Goal: Task Accomplishment & Management: Use online tool/utility

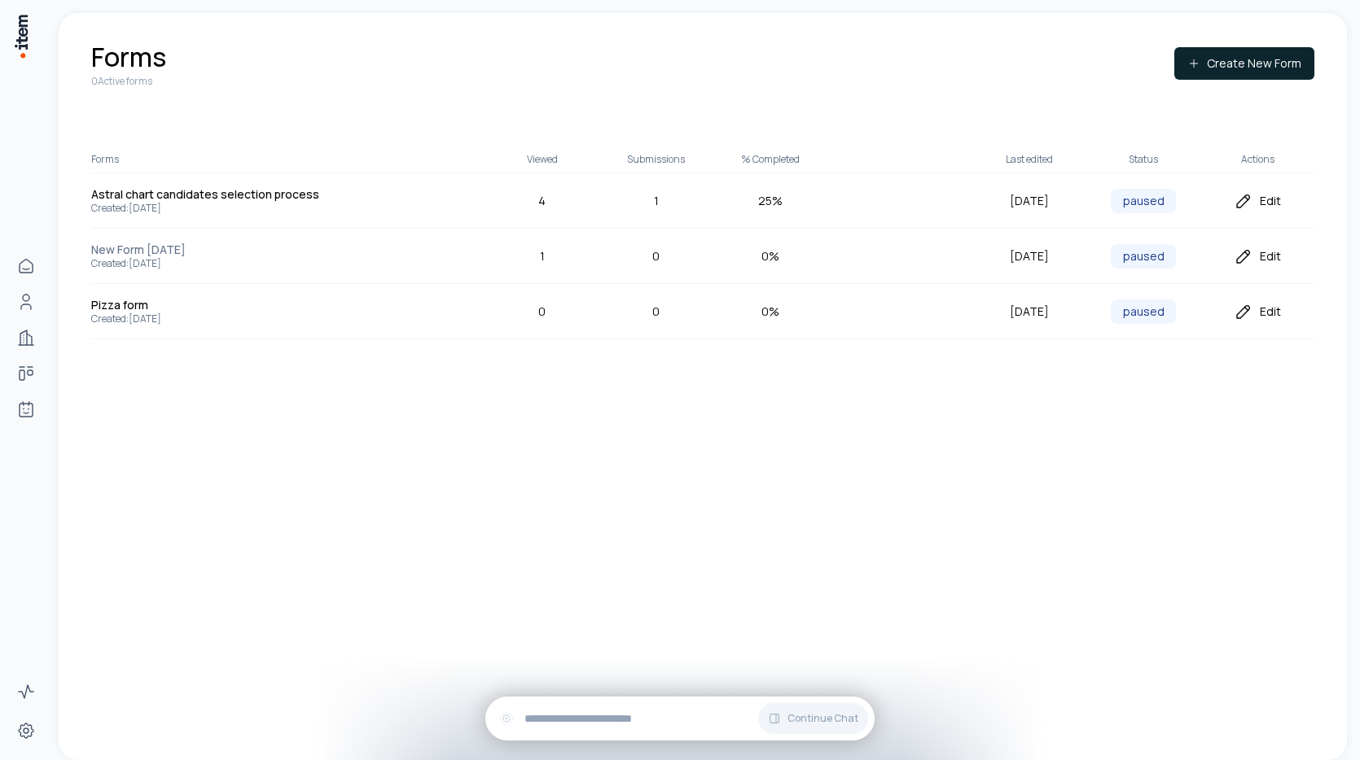
click at [1255, 205] on div "Edit" at bounding box center [1257, 201] width 114 height 20
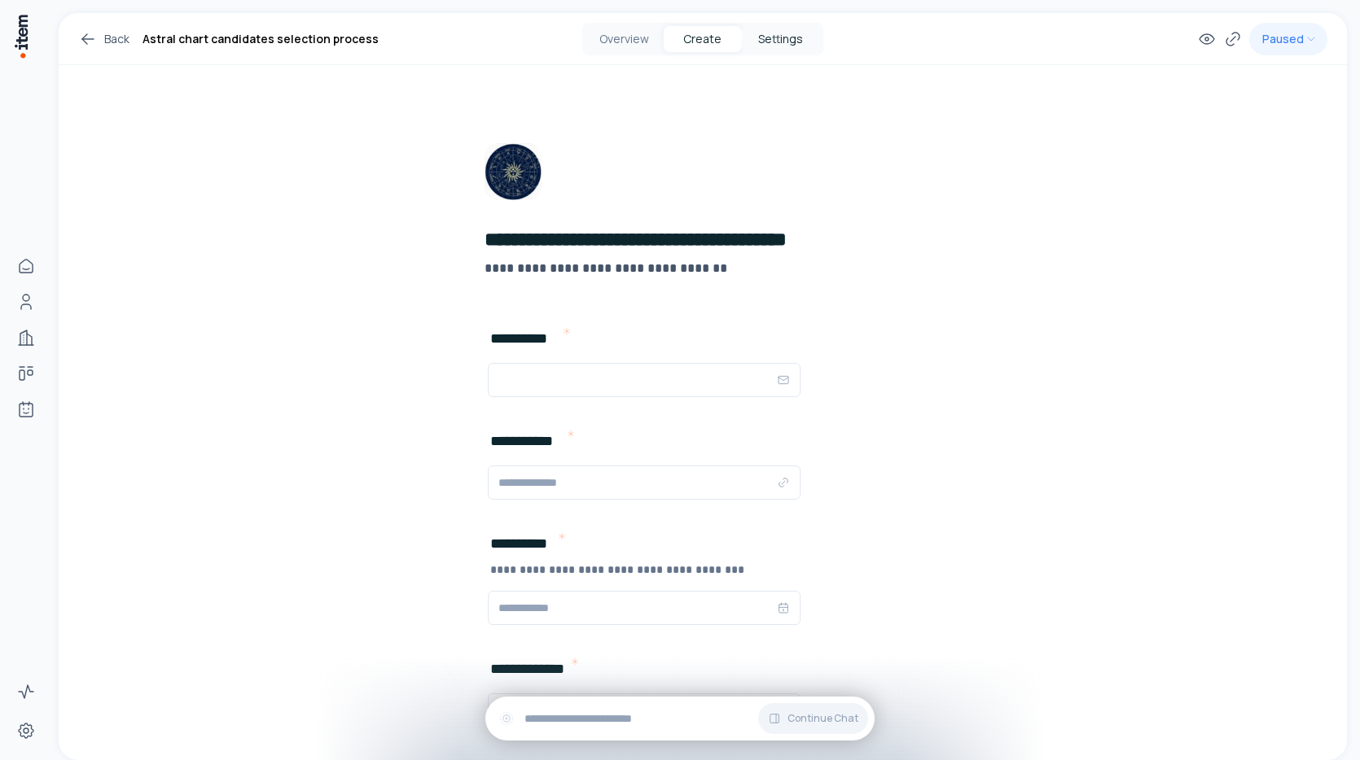
click at [800, 40] on button "Settings" at bounding box center [781, 39] width 78 height 26
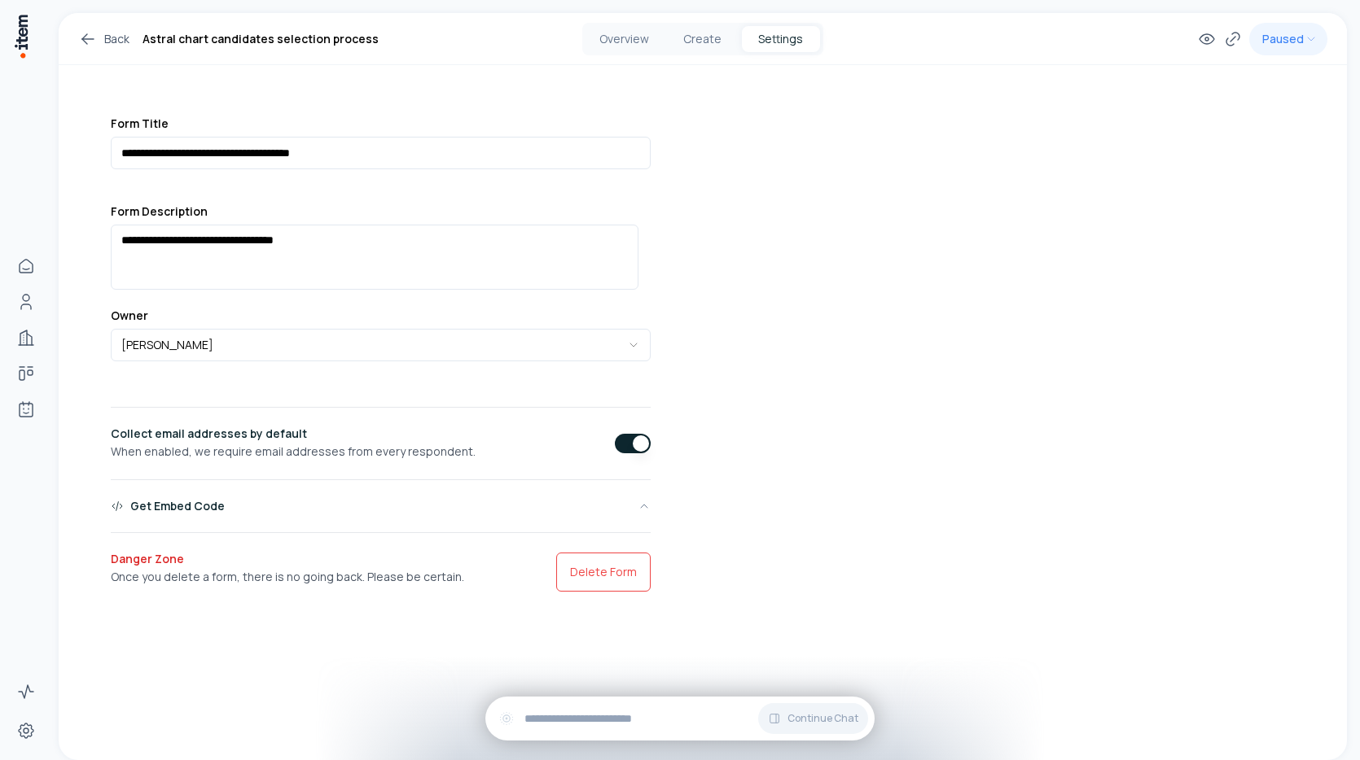
click at [335, 507] on button "Get Embed Code" at bounding box center [381, 506] width 540 height 13
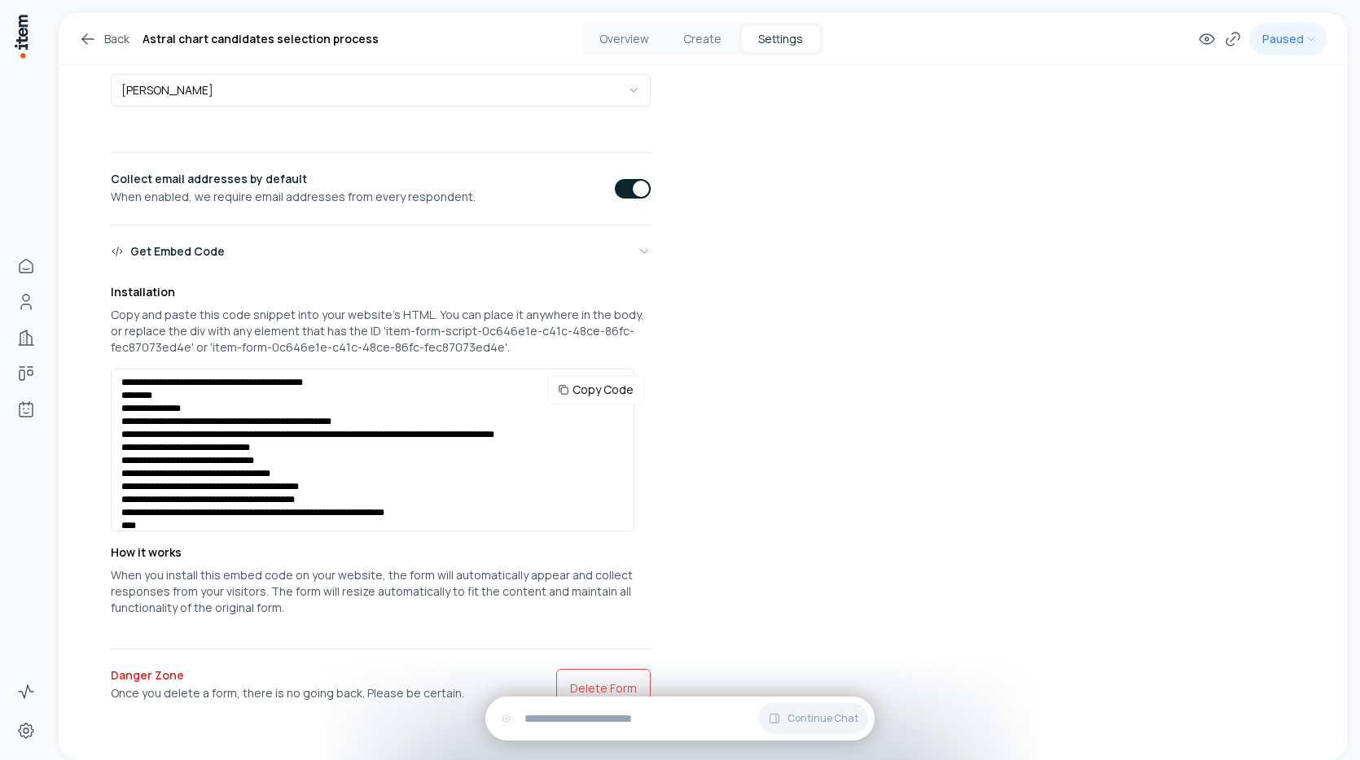
scroll to position [267, 0]
click at [600, 375] on button "Copy Code" at bounding box center [595, 389] width 97 height 29
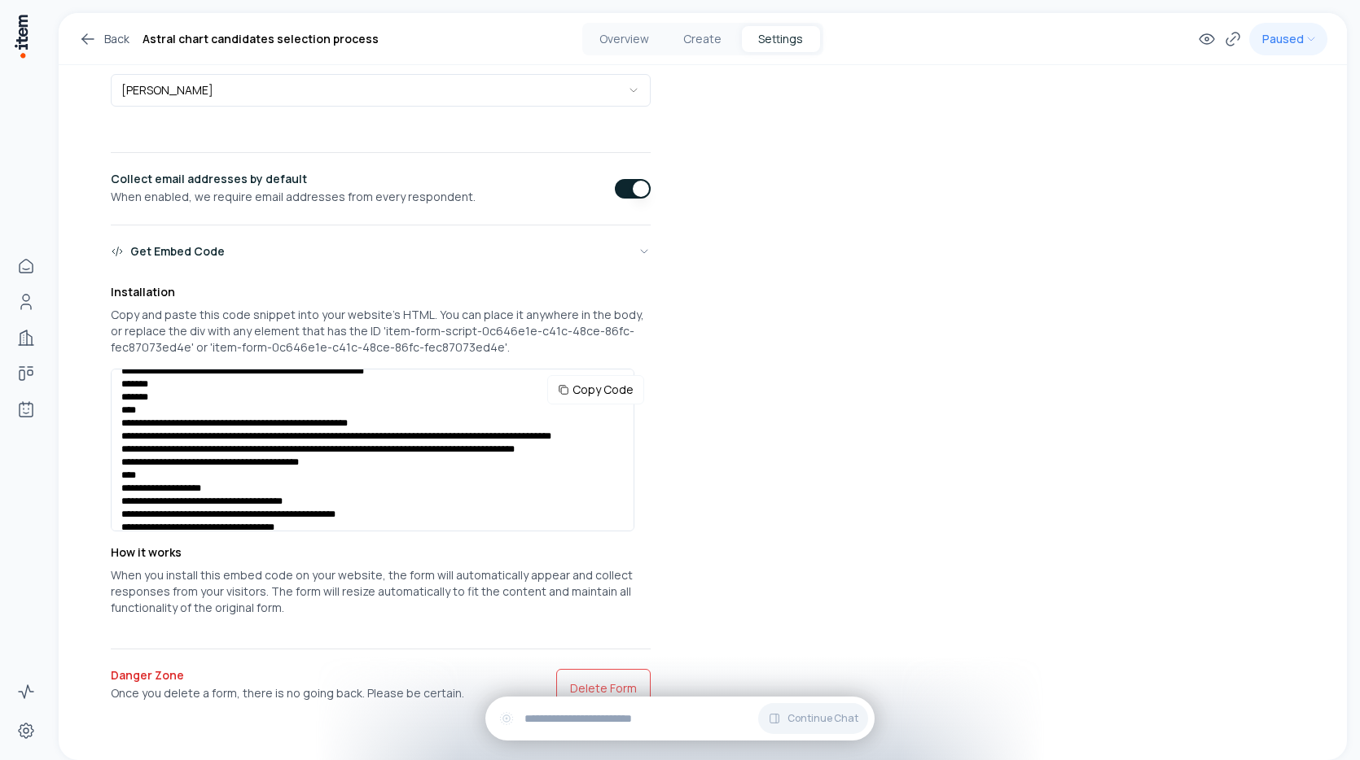
scroll to position [386, 0]
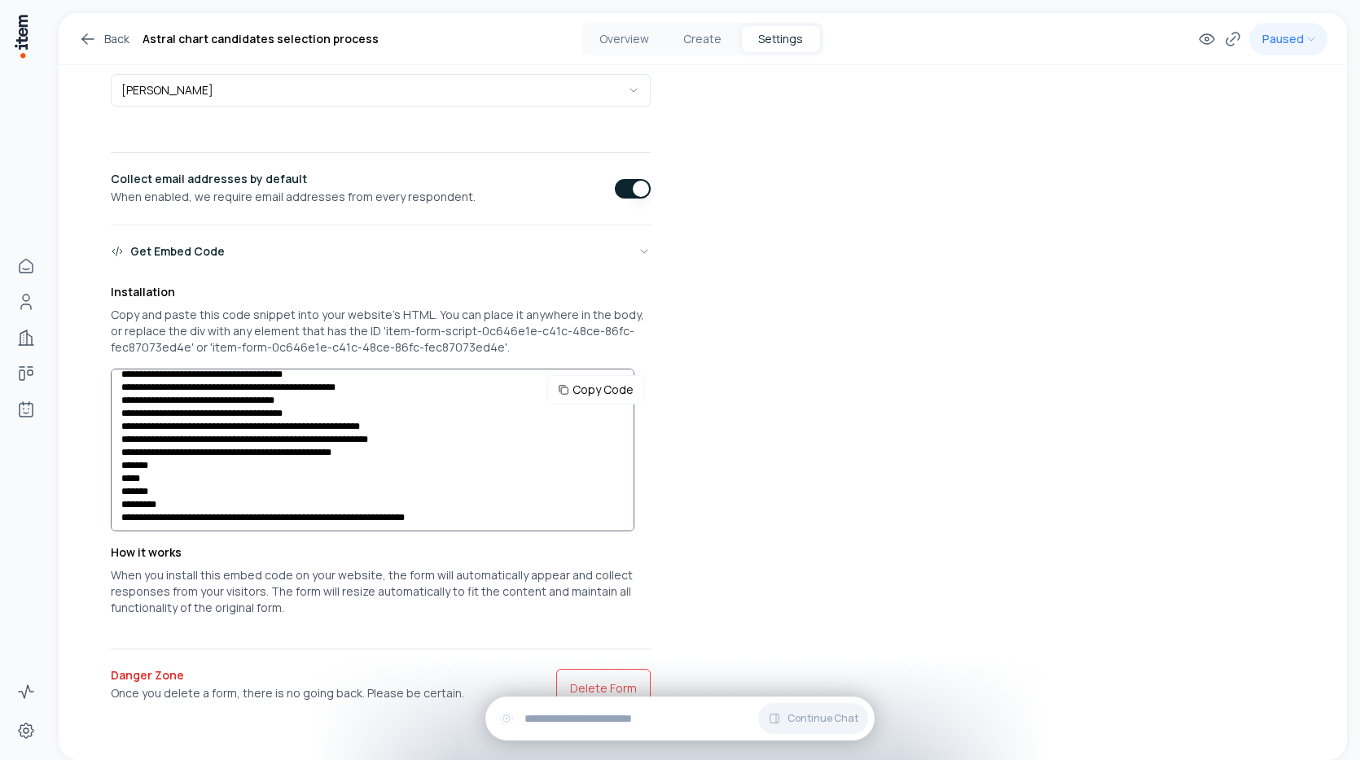
drag, startPoint x: 569, startPoint y: 501, endPoint x: 117, endPoint y: 505, distance: 451.8
click at [117, 505] on textarea at bounding box center [372, 450] width 523 height 163
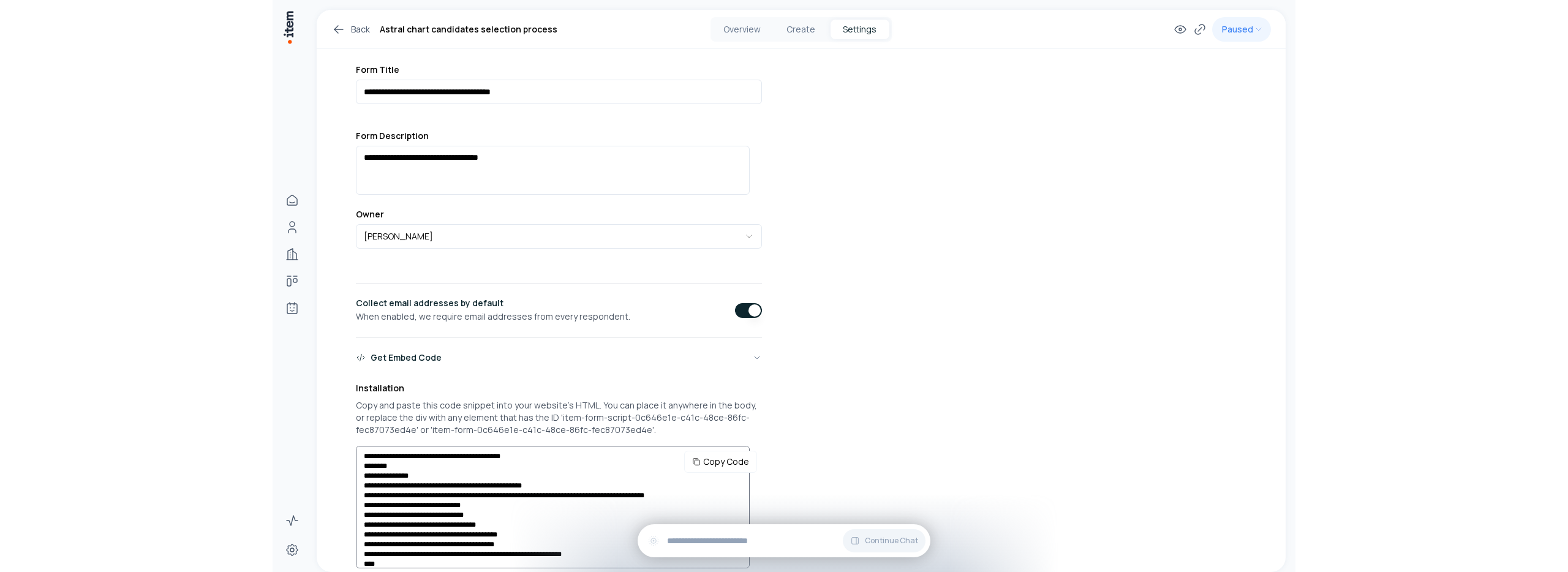
scroll to position [0, 0]
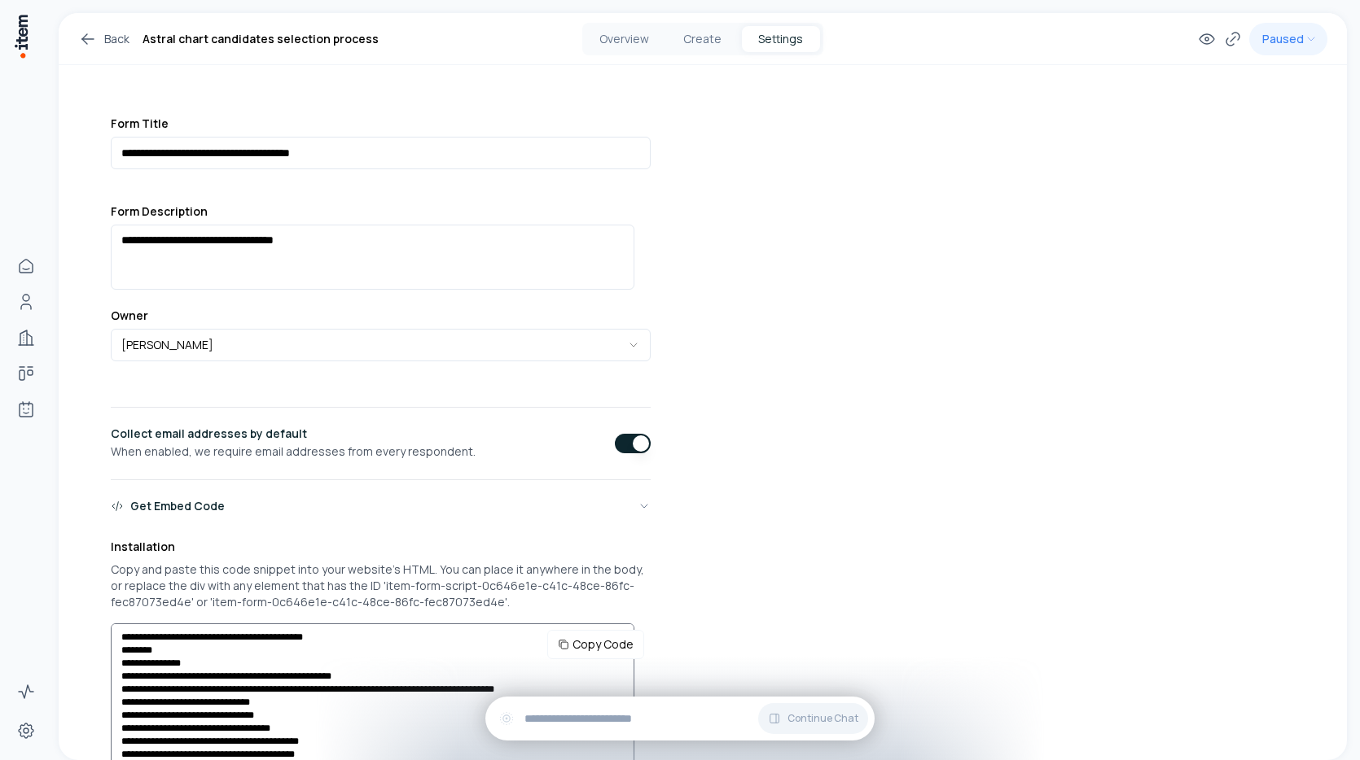
drag, startPoint x: 186, startPoint y: 490, endPoint x: 116, endPoint y: 627, distance: 153.7
click at [116, 627] on textarea at bounding box center [372, 705] width 523 height 163
click at [824, 559] on div "**********" at bounding box center [703, 514] width 1288 height 1002
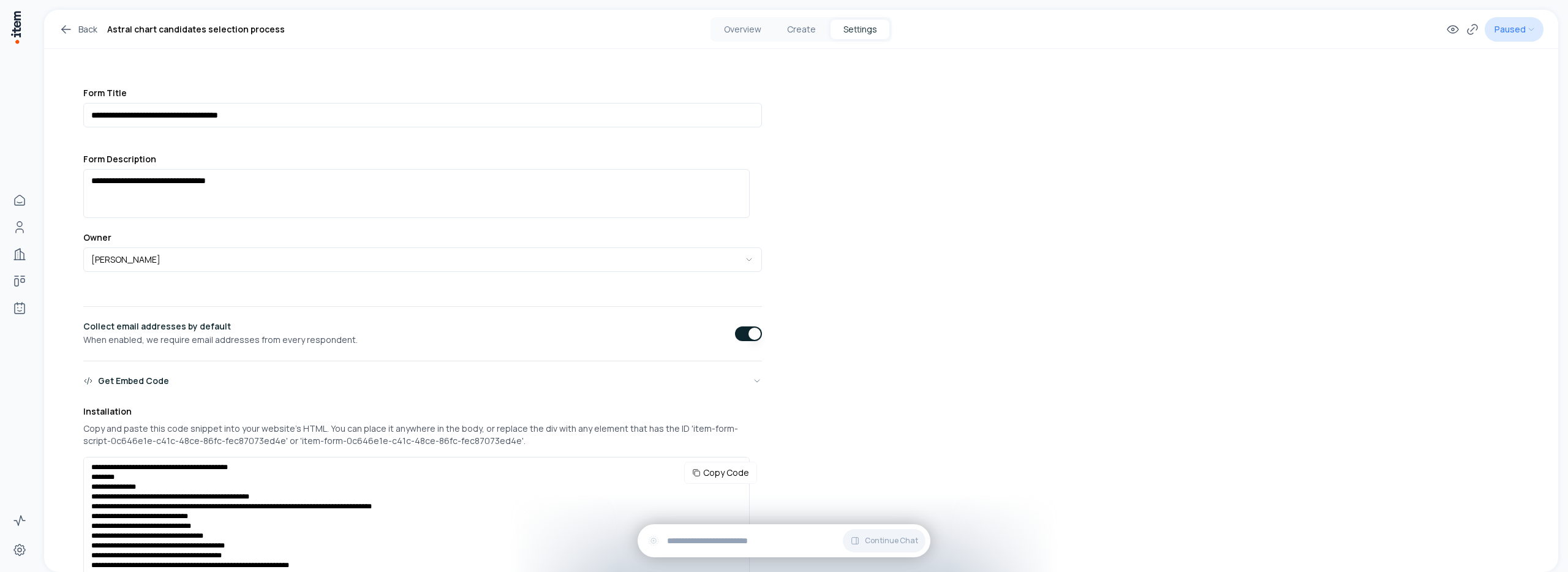
click at [1023, 25] on html "**********" at bounding box center [784, 286] width 1568 height 572
